Goal: Navigation & Orientation: Find specific page/section

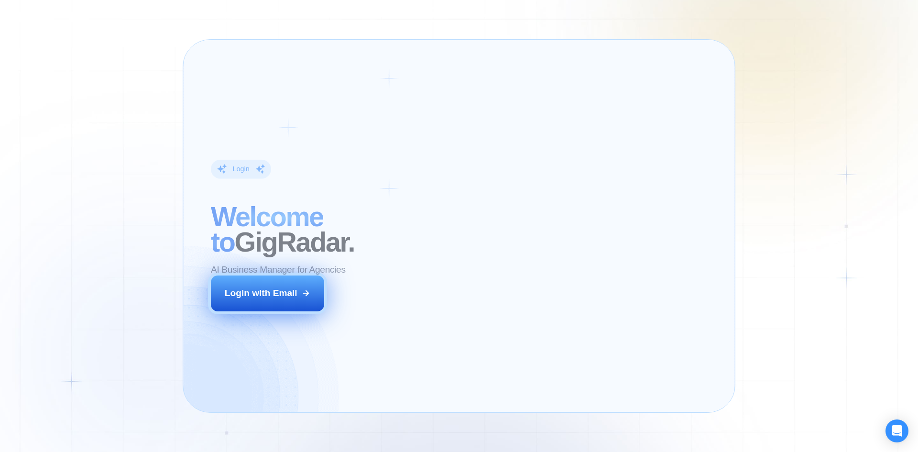
click at [300, 293] on button "Login with Email" at bounding box center [268, 292] width 114 height 35
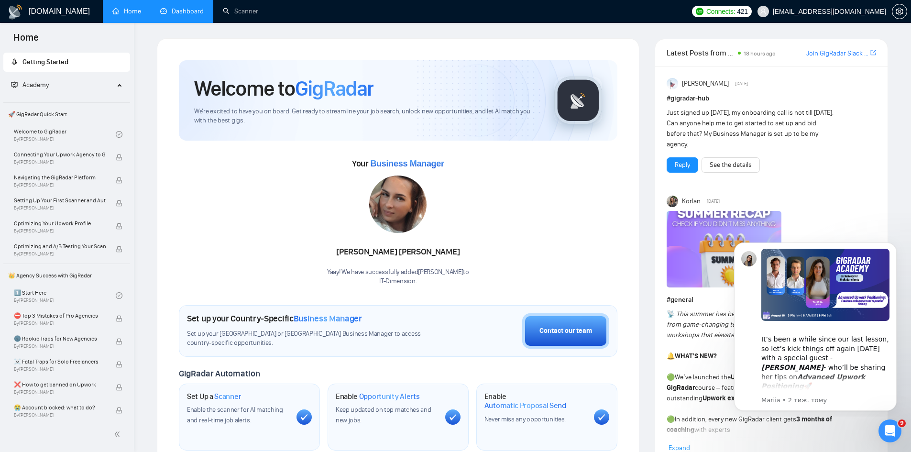
click at [171, 12] on link "Dashboard" at bounding box center [182, 11] width 44 height 8
